Goal: Task Accomplishment & Management: Manage account settings

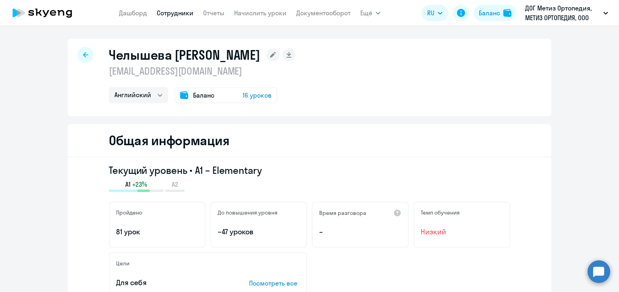
select select "english"
click at [77, 53] on div at bounding box center [85, 55] width 16 height 16
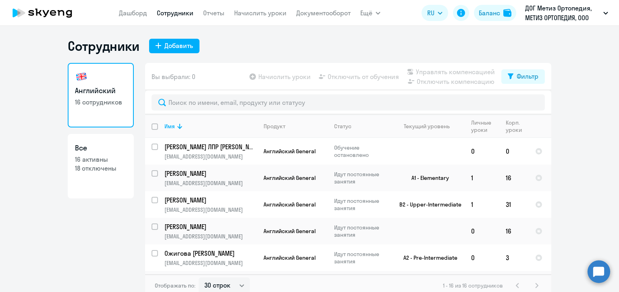
select select "30"
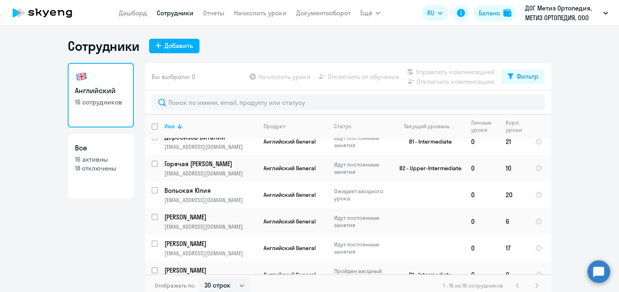
scroll to position [292, 0]
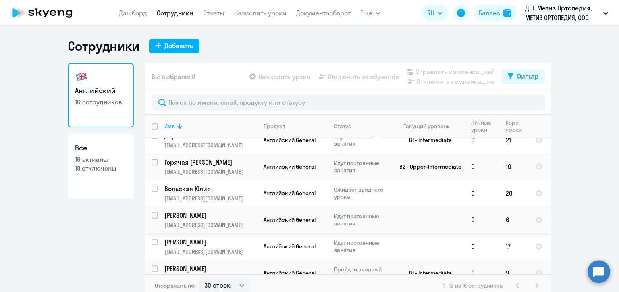
click at [151, 212] on input "select row 41967854" at bounding box center [159, 220] width 16 height 16
checkbox input "true"
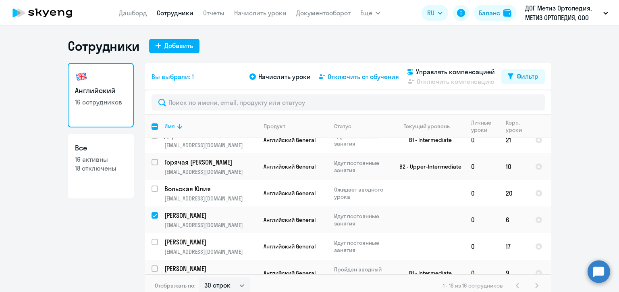
click at [353, 76] on span "Отключить от обучения" at bounding box center [363, 77] width 71 height 10
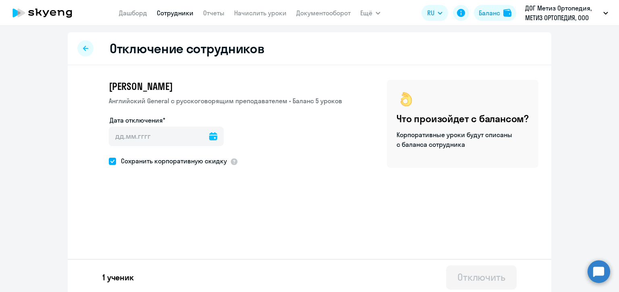
scroll to position [3, 0]
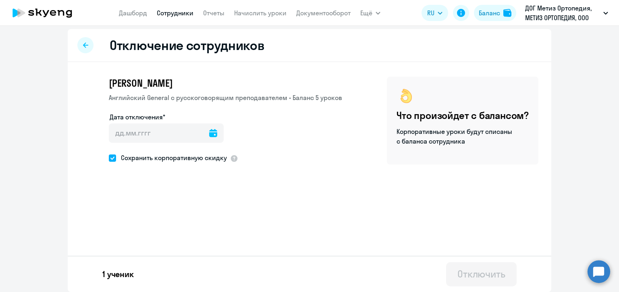
click at [209, 131] on icon at bounding box center [213, 133] width 8 height 8
click at [163, 258] on span "25" at bounding box center [165, 257] width 15 height 15
click at [176, 255] on span "26" at bounding box center [181, 257] width 15 height 15
type input "[DATE]"
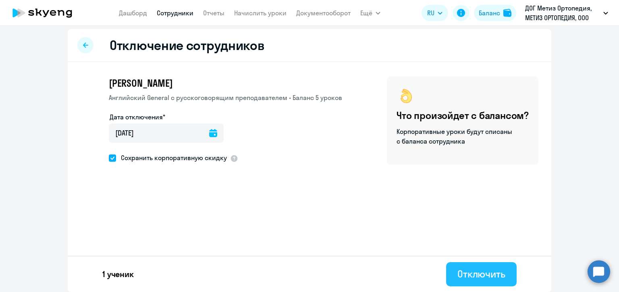
click at [470, 270] on div "Отключить" at bounding box center [481, 273] width 48 height 13
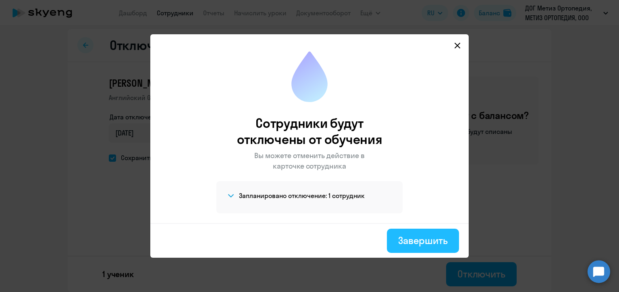
click at [421, 241] on div "Завершить" at bounding box center [423, 240] width 50 height 13
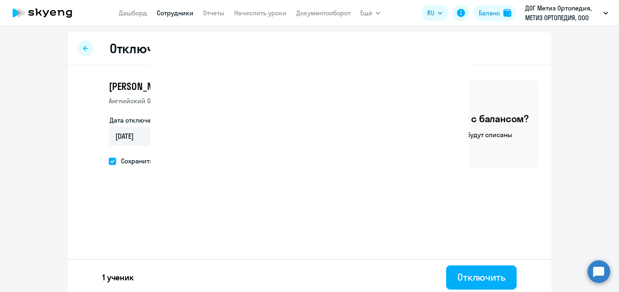
select select "30"
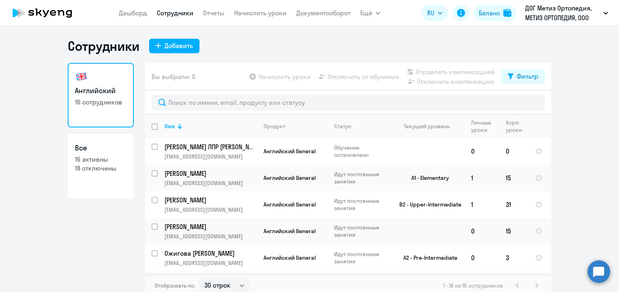
click at [585, 172] on ng-component "Сотрудники Добавить Английский 16 сотрудников Все 16 активны 18 отключены Вы вы…" at bounding box center [309, 167] width 619 height 259
